Goal: Information Seeking & Learning: Learn about a topic

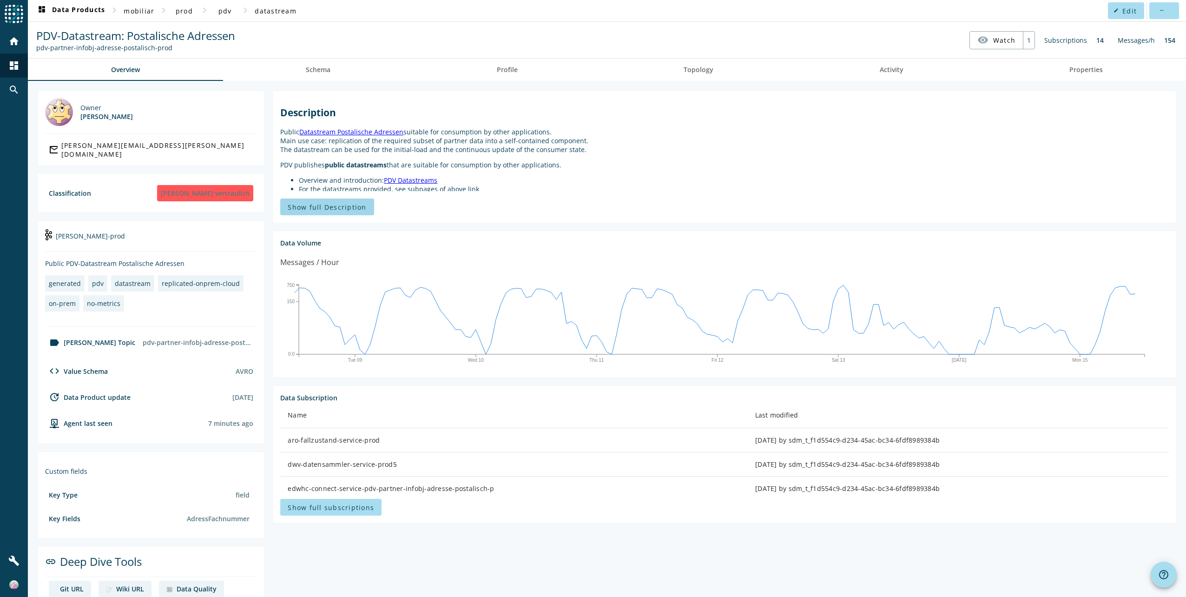
click at [320, 207] on span "Show full Description" at bounding box center [327, 207] width 79 height 9
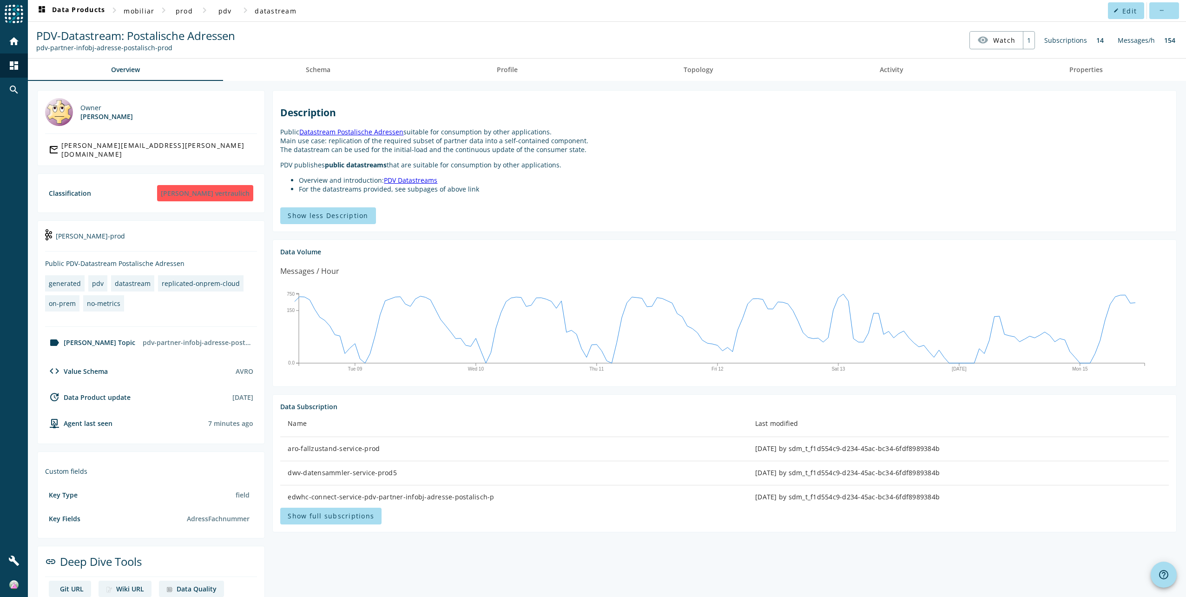
click at [403, 180] on link "PDV Datastreams" at bounding box center [410, 180] width 53 height 9
click at [524, 69] on link "Profile" at bounding box center [506, 70] width 187 height 22
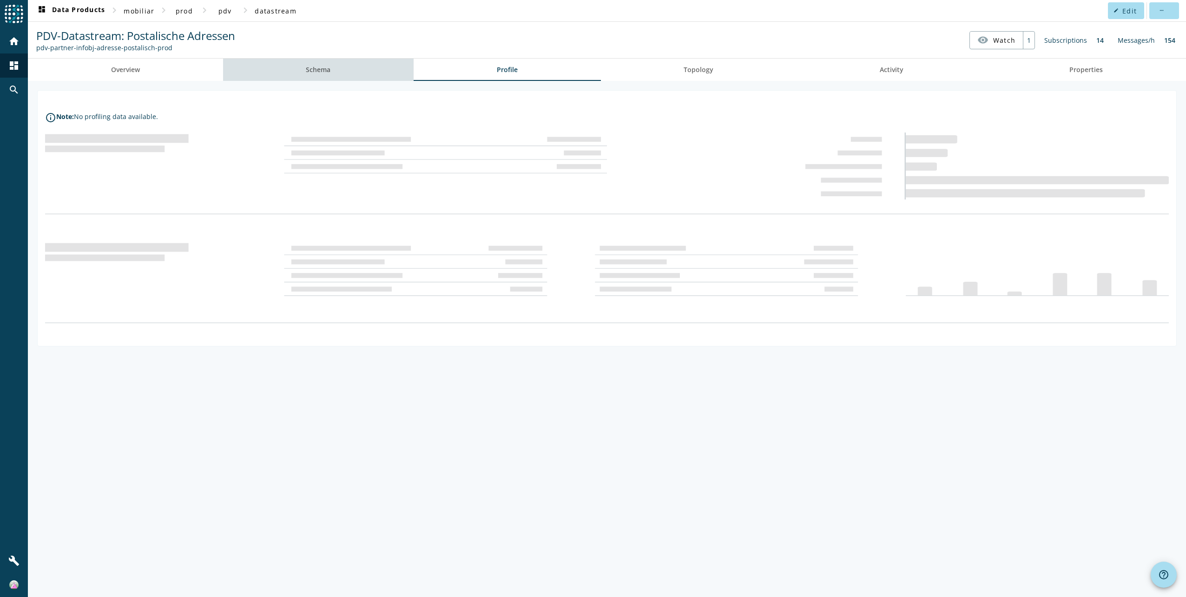
click at [344, 73] on link "Schema" at bounding box center [318, 70] width 191 height 22
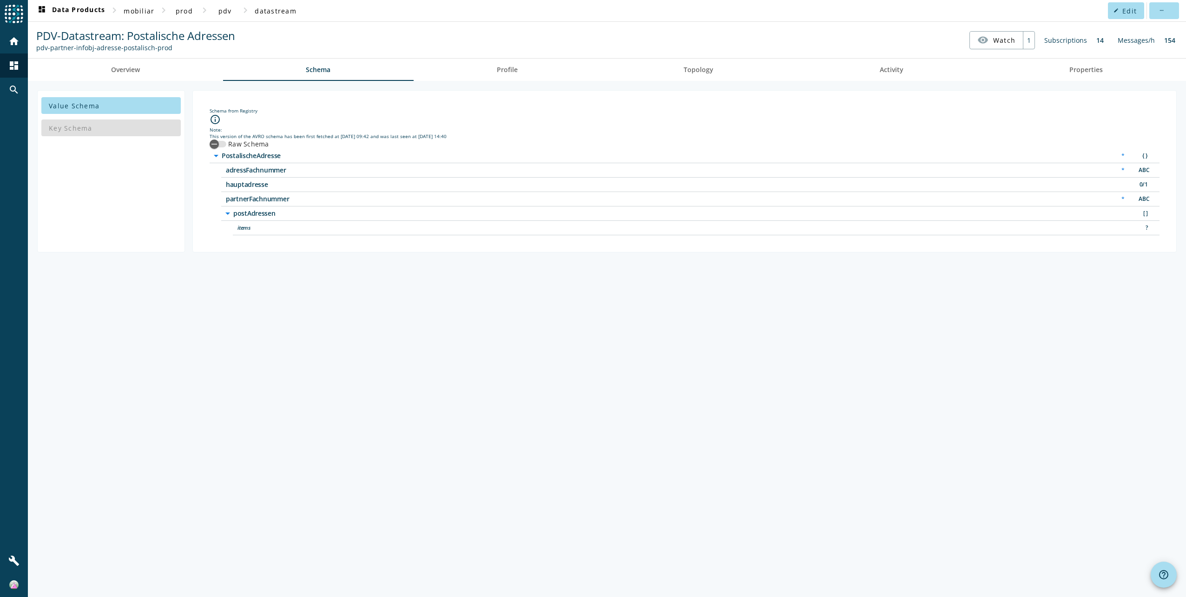
click at [269, 169] on span "adressFachnummer" at bounding box center [342, 170] width 232 height 7
click at [266, 198] on span "partnerFachnummer" at bounding box center [342, 199] width 232 height 7
click at [243, 167] on span "adressFachnummer" at bounding box center [342, 170] width 232 height 7
click at [217, 154] on icon "arrow_drop_down" at bounding box center [215, 155] width 11 height 11
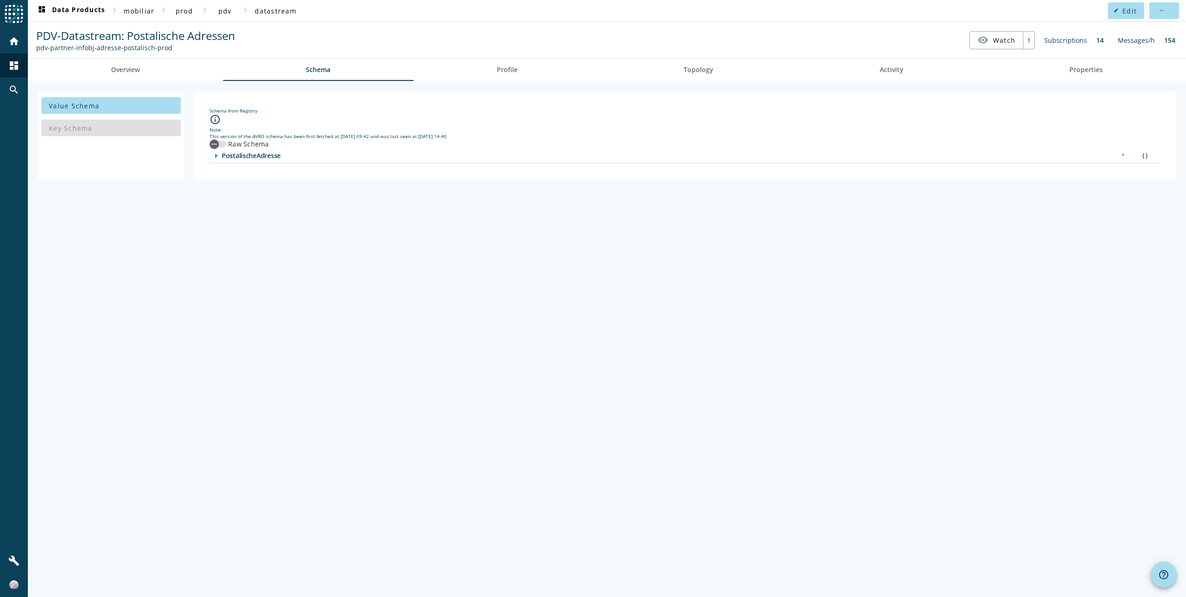
click at [217, 154] on icon "arrow_right" at bounding box center [215, 155] width 11 height 11
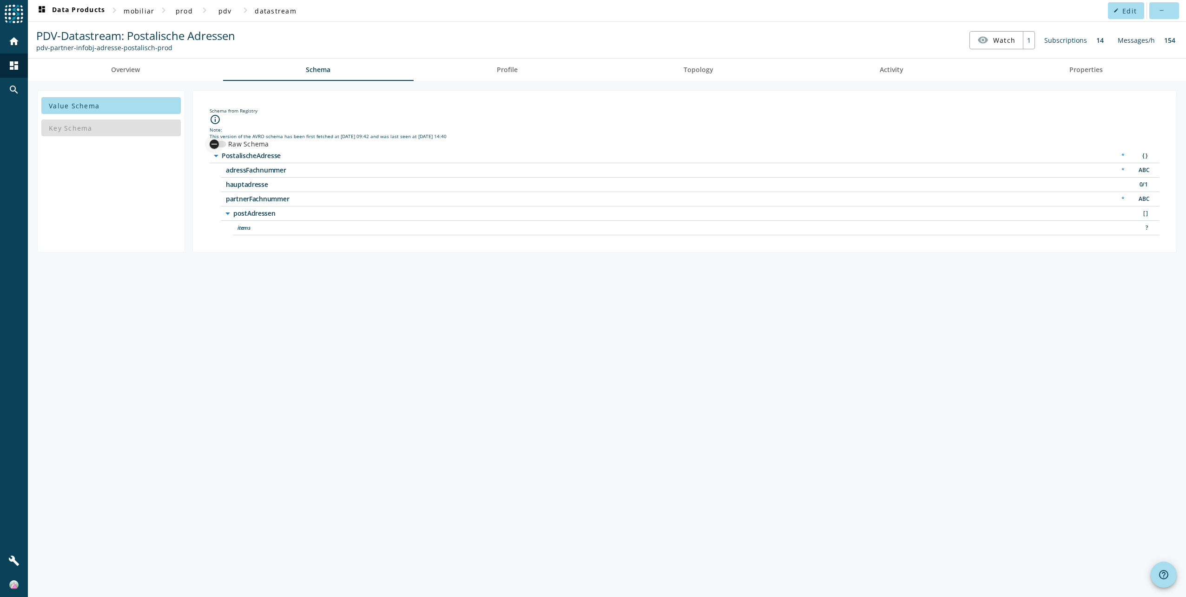
click at [220, 144] on div "button" at bounding box center [214, 144] width 19 height 19
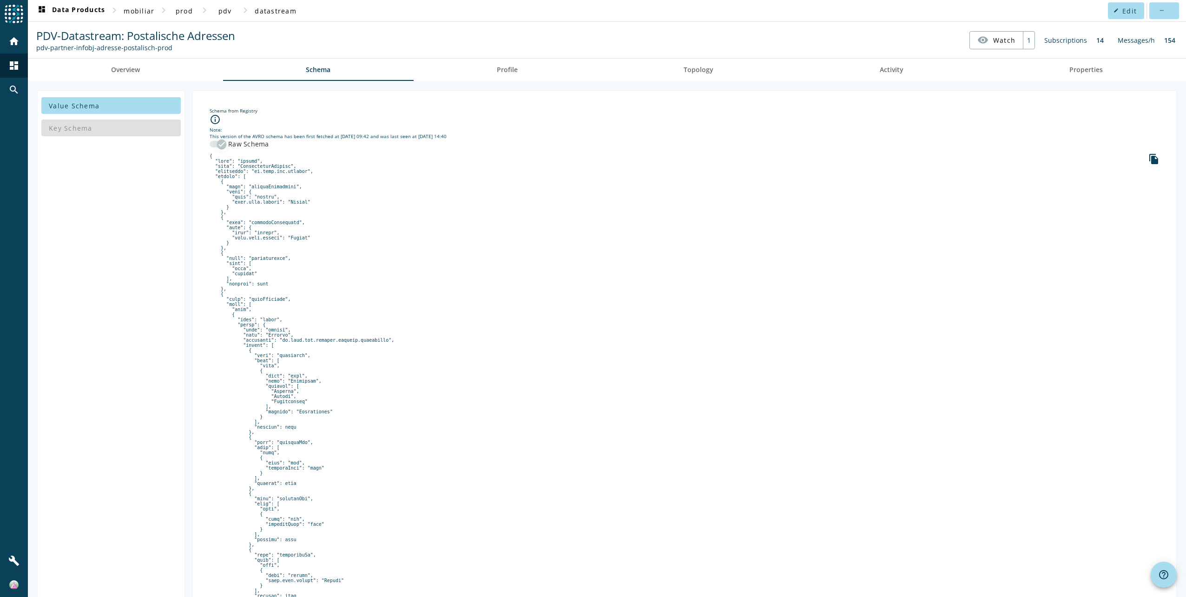
click at [220, 144] on icon "button" at bounding box center [221, 144] width 8 height 8
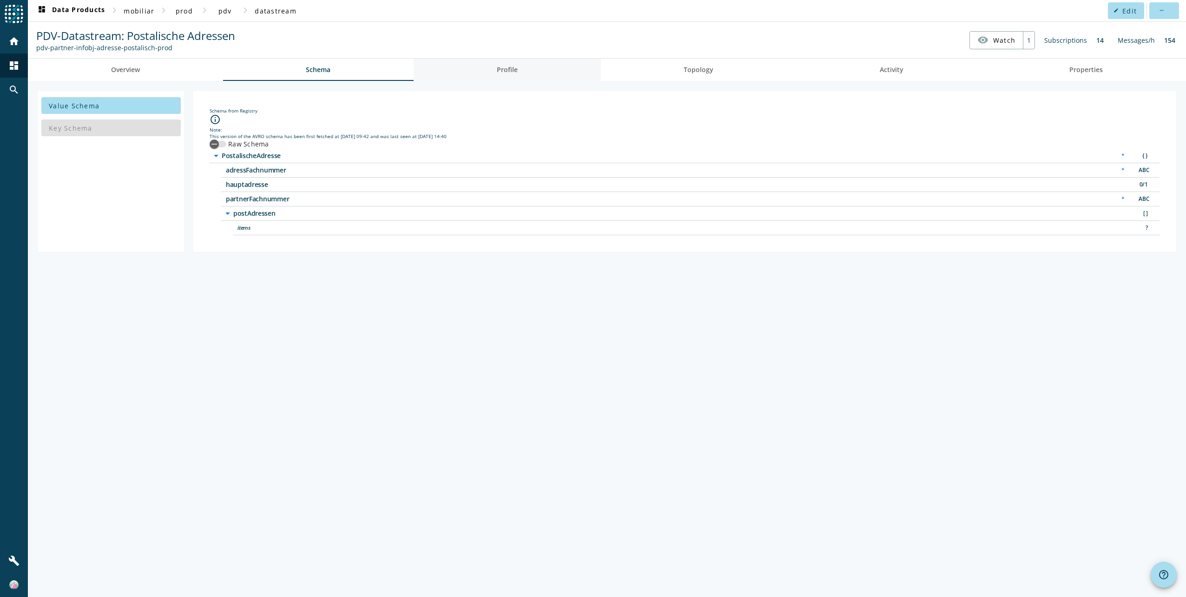
click at [518, 65] on link "Profile" at bounding box center [506, 70] width 187 height 22
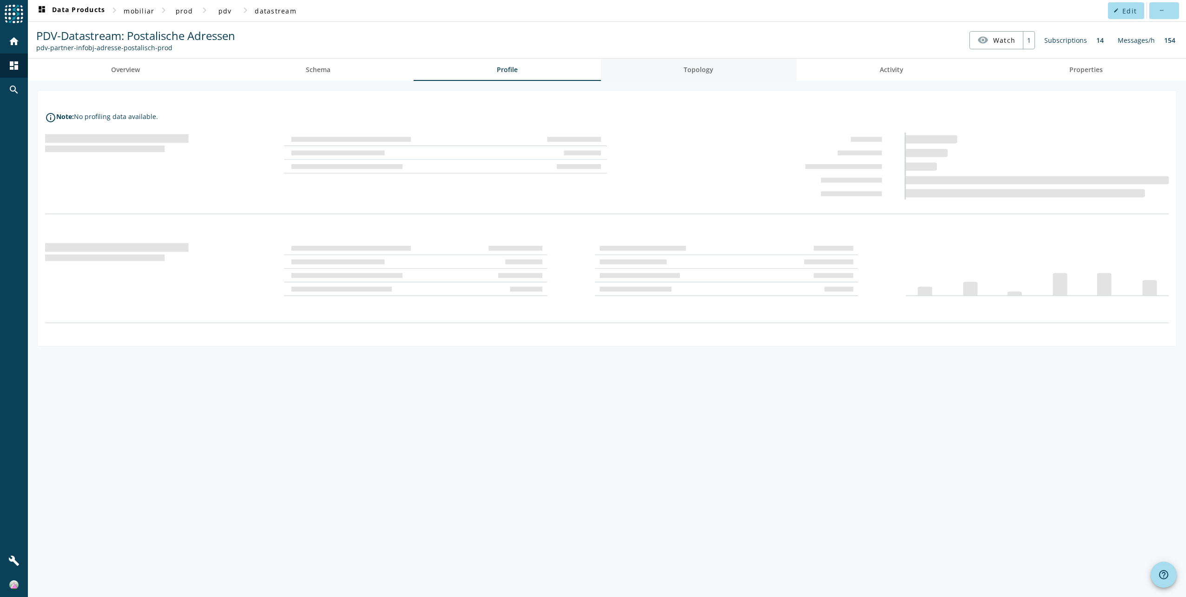
click at [716, 68] on link "Topology" at bounding box center [699, 70] width 196 height 22
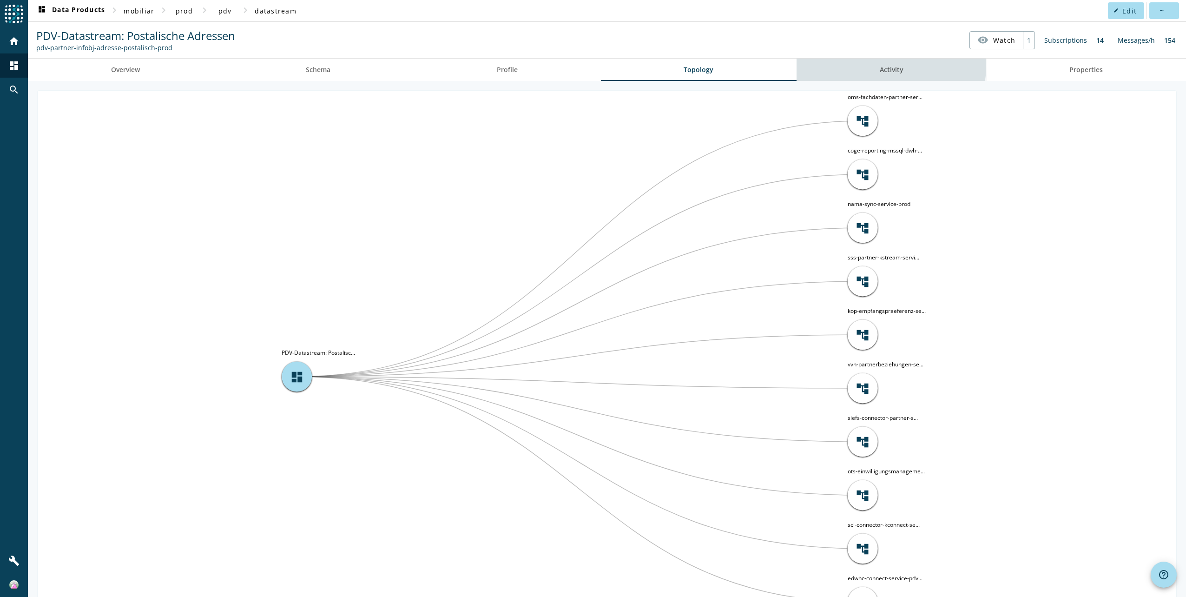
click at [879, 66] on span "Activity" at bounding box center [891, 69] width 24 height 7
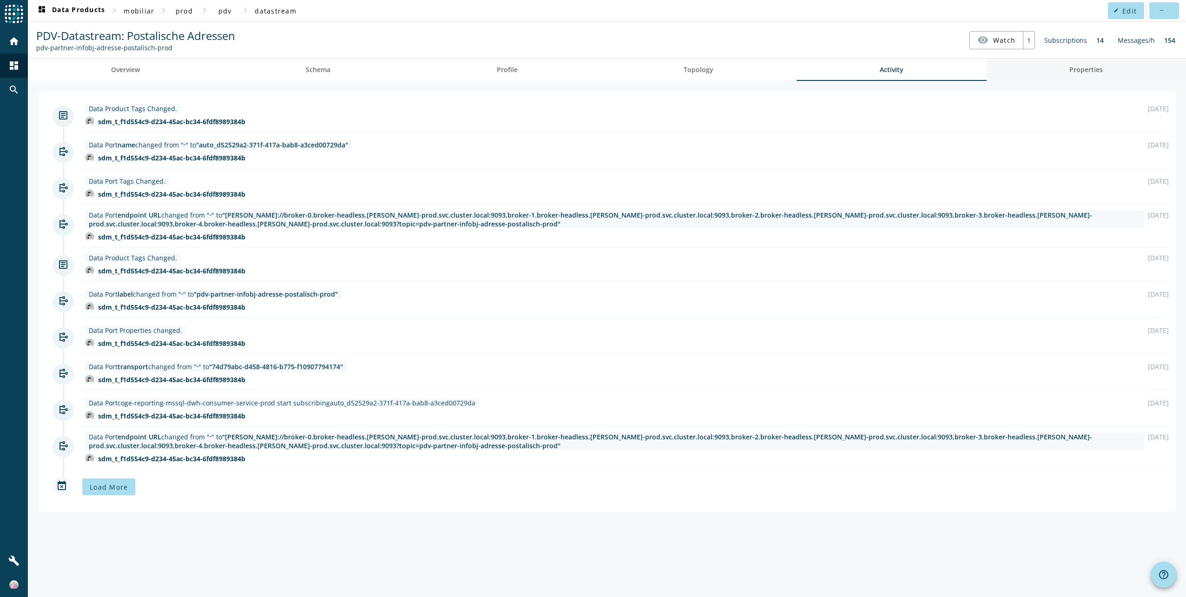
click at [1079, 66] on span "Properties" at bounding box center [1085, 69] width 33 height 7
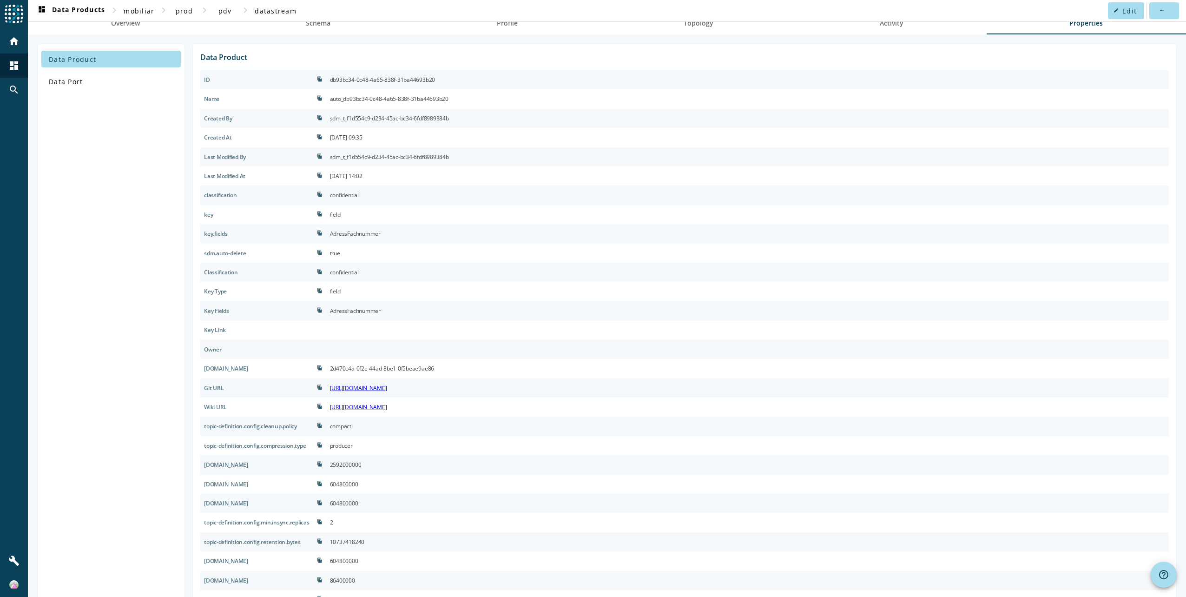
scroll to position [98, 0]
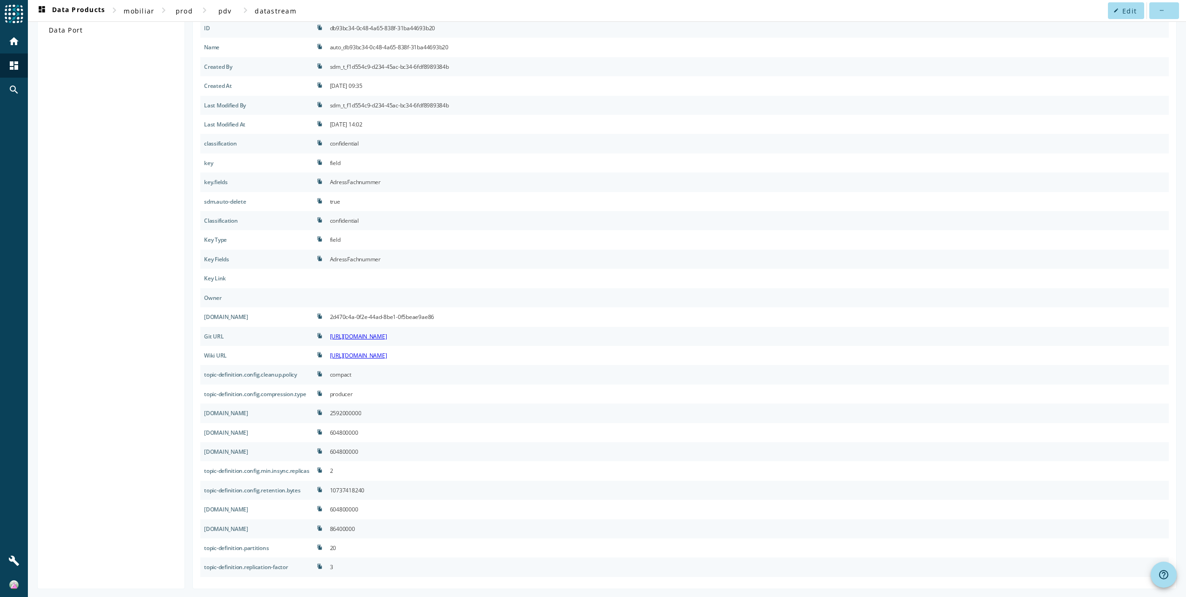
click at [387, 354] on link "[URL][DOMAIN_NAME]" at bounding box center [358, 355] width 57 height 8
click at [387, 334] on link "[URL][DOMAIN_NAME]" at bounding box center [358, 336] width 57 height 8
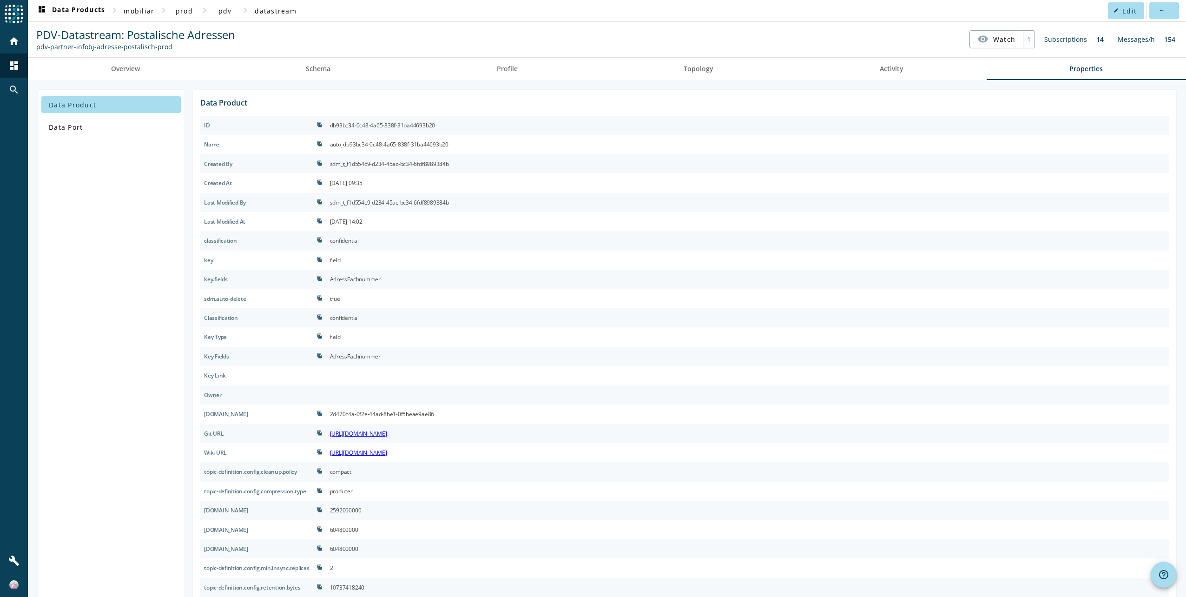
scroll to position [0, 0]
